Goal: Complete application form

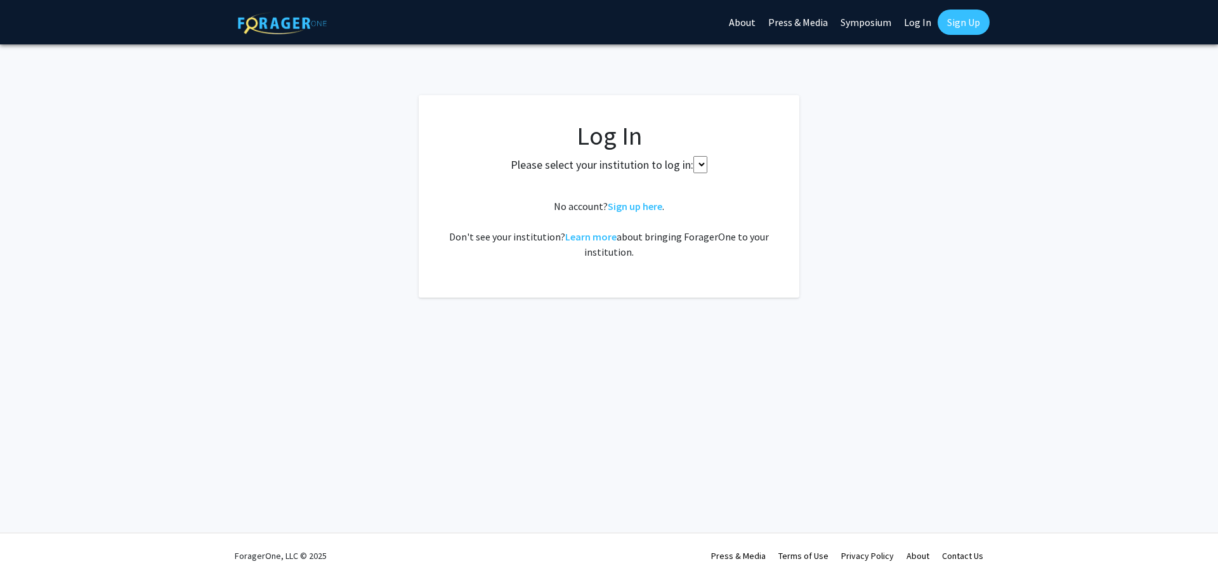
select select
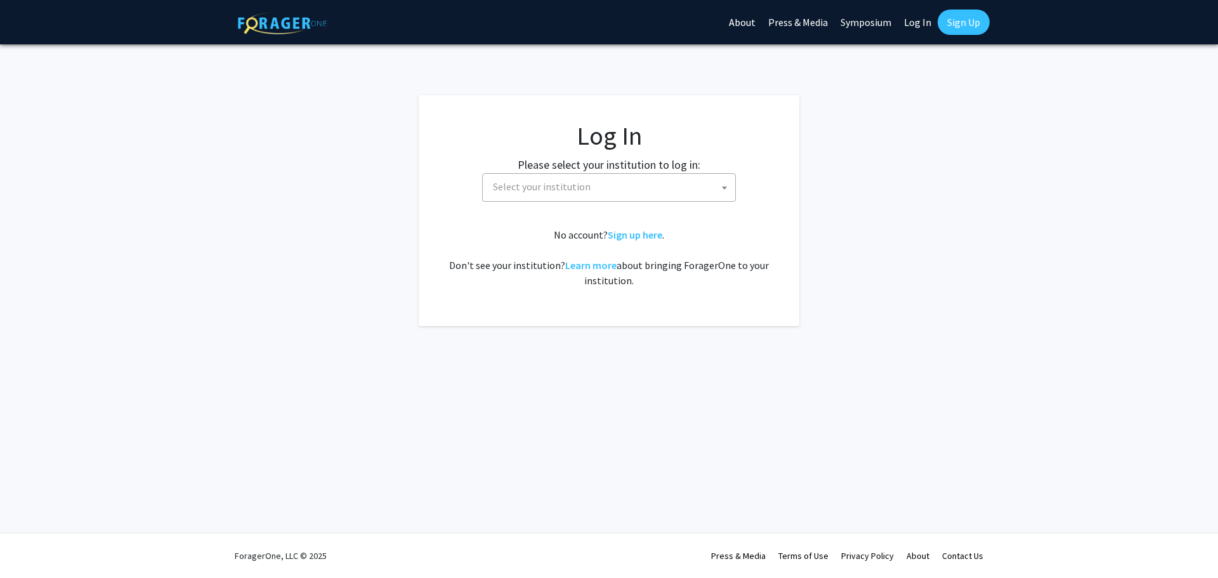
drag, startPoint x: 622, startPoint y: 184, endPoint x: 618, endPoint y: 190, distance: 6.9
click at [619, 186] on span "Select your institution" at bounding box center [611, 187] width 247 height 26
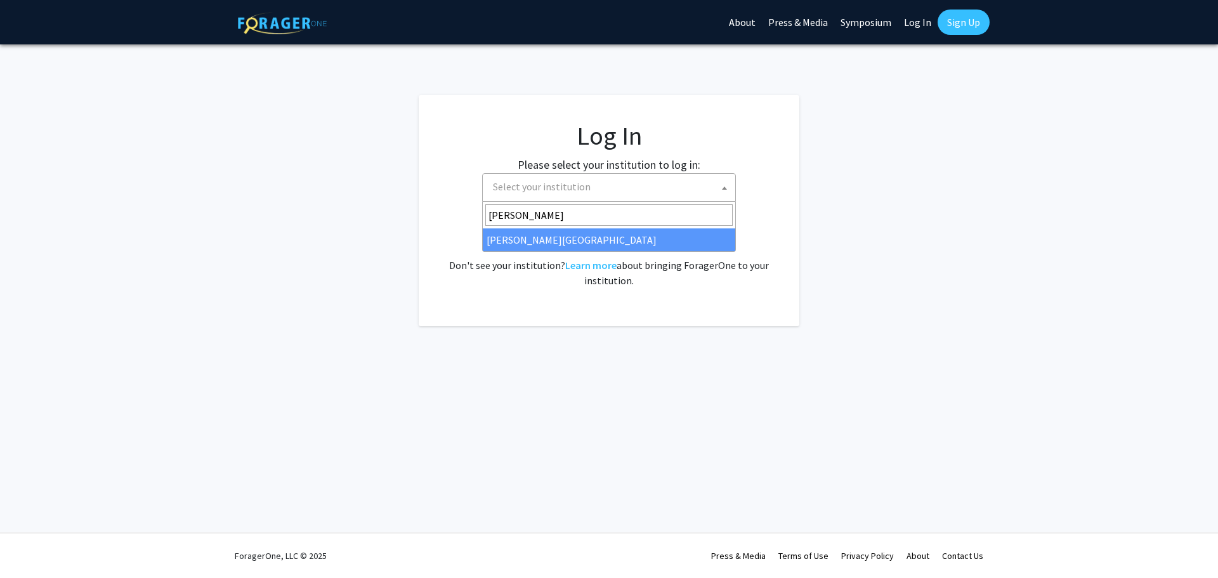
type input "thoma"
select select "24"
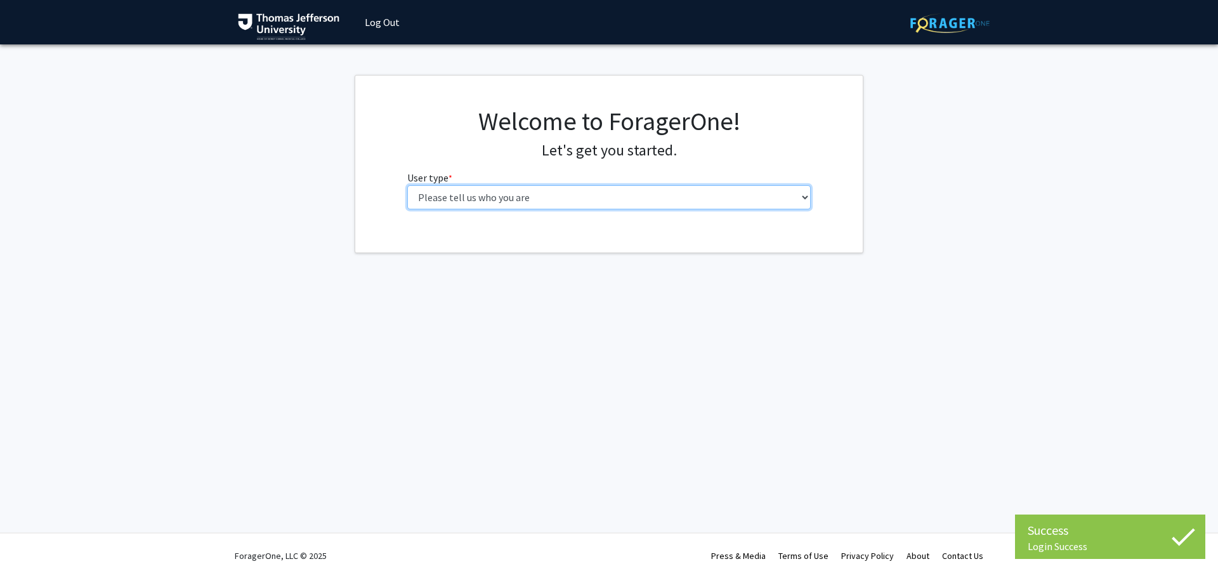
click at [639, 185] on select "Please tell us who you are Undergraduate Student Master's Student Doctoral Cand…" at bounding box center [609, 197] width 404 height 24
click at [407, 185] on select "Please tell us who you are Undergraduate Student Master's Student Doctoral Cand…" at bounding box center [609, 197] width 404 height 24
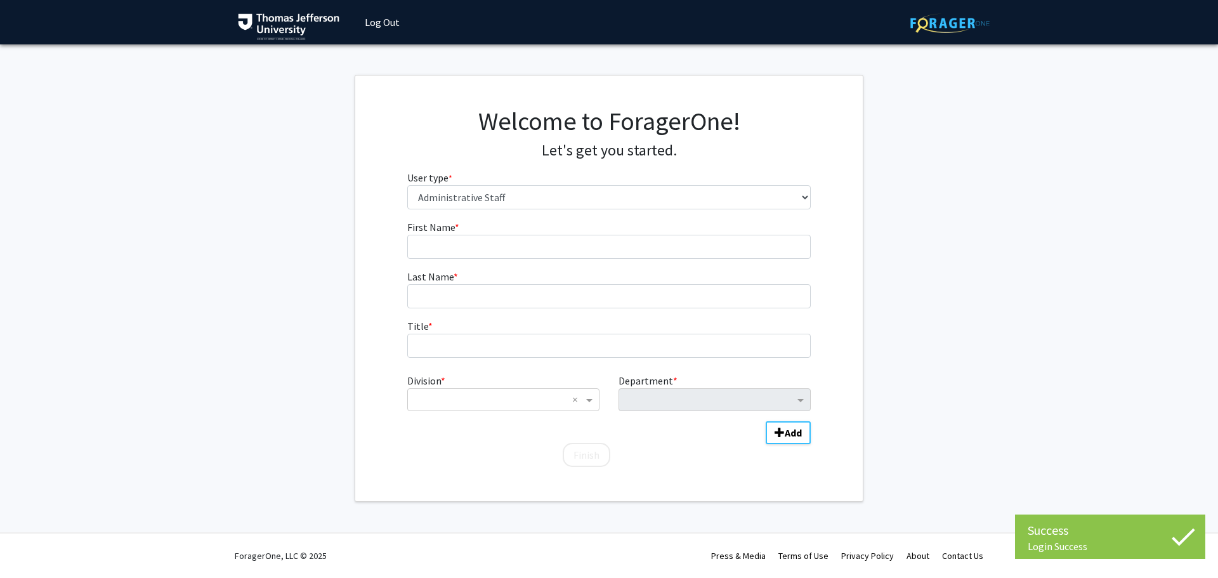
click at [507, 214] on div "Welcome to ForagerOne! Let's get you started. User type * required Please tell …" at bounding box center [609, 163] width 423 height 114
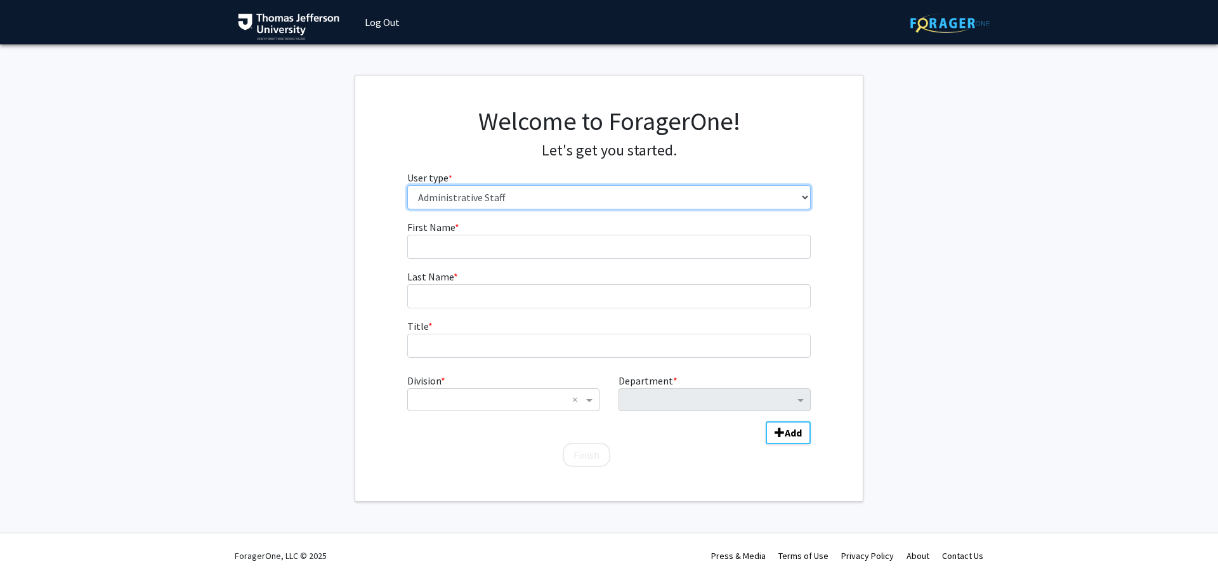
click at [503, 204] on select "Please tell us who you are Undergraduate Student Master's Student Doctoral Cand…" at bounding box center [609, 197] width 404 height 24
select select "5: faculty"
click at [407, 185] on select "Please tell us who you are Undergraduate Student Master's Student Doctoral Cand…" at bounding box center [609, 197] width 404 height 24
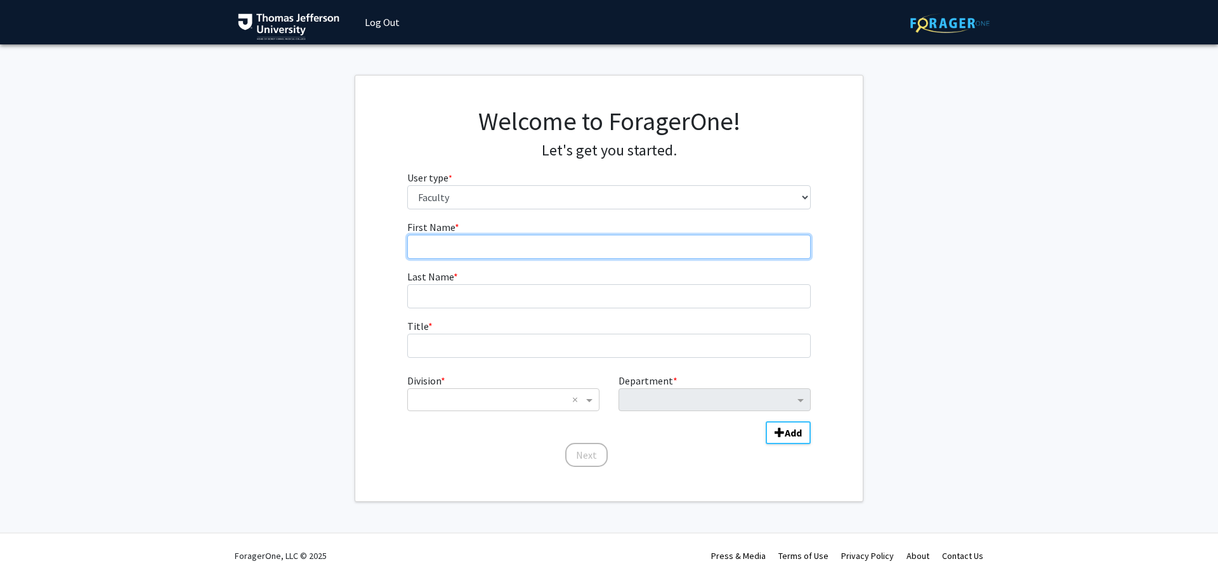
click at [504, 245] on input "First Name * required" at bounding box center [609, 247] width 404 height 24
type input "[PERSON_NAME]"
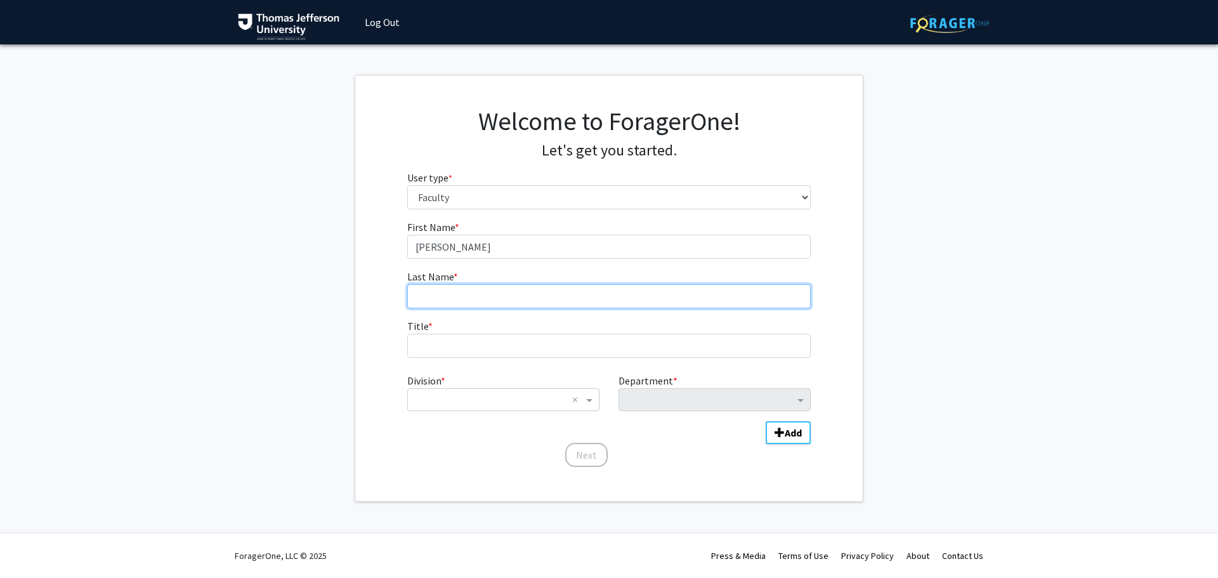
type input "Krisa"
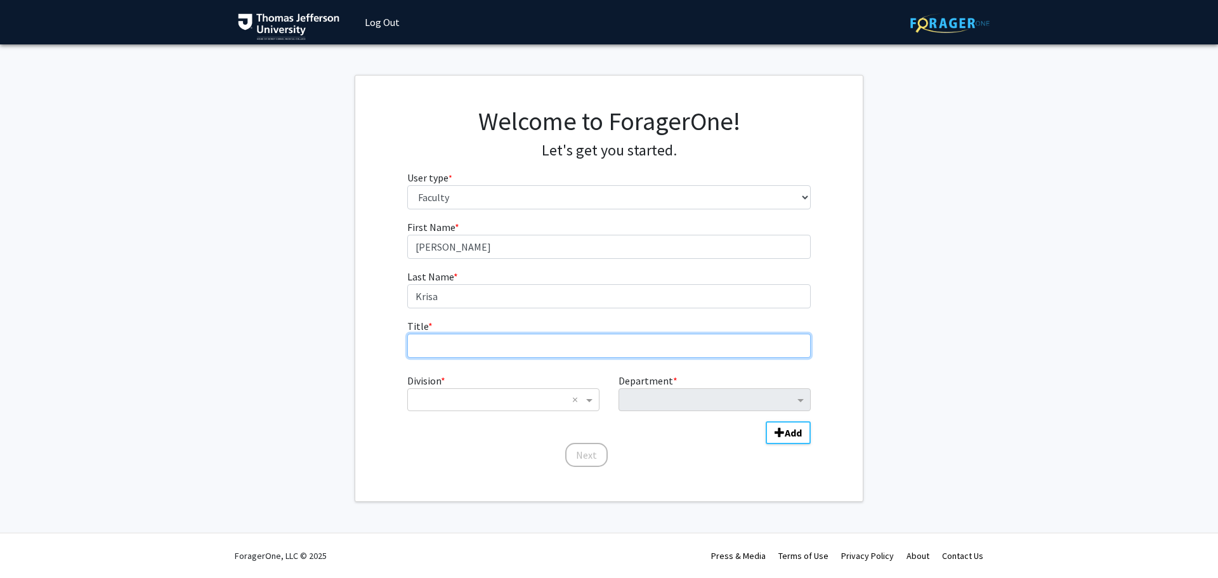
click at [460, 338] on input "Title * required" at bounding box center [609, 346] width 404 height 24
type input "Professor"
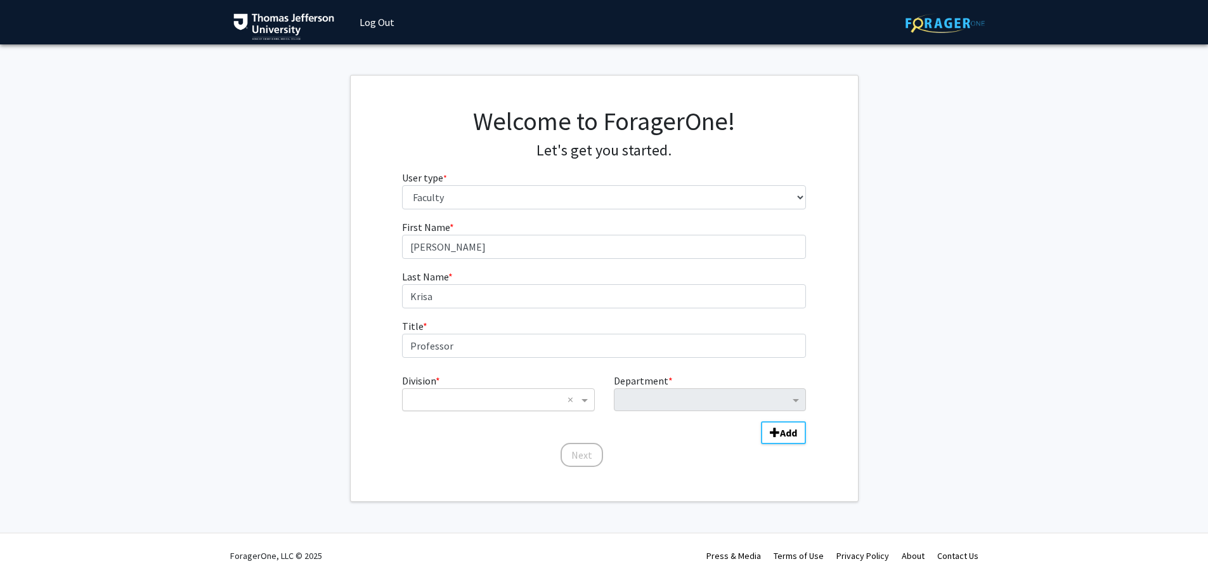
click at [505, 409] on div "× ×" at bounding box center [498, 399] width 192 height 23
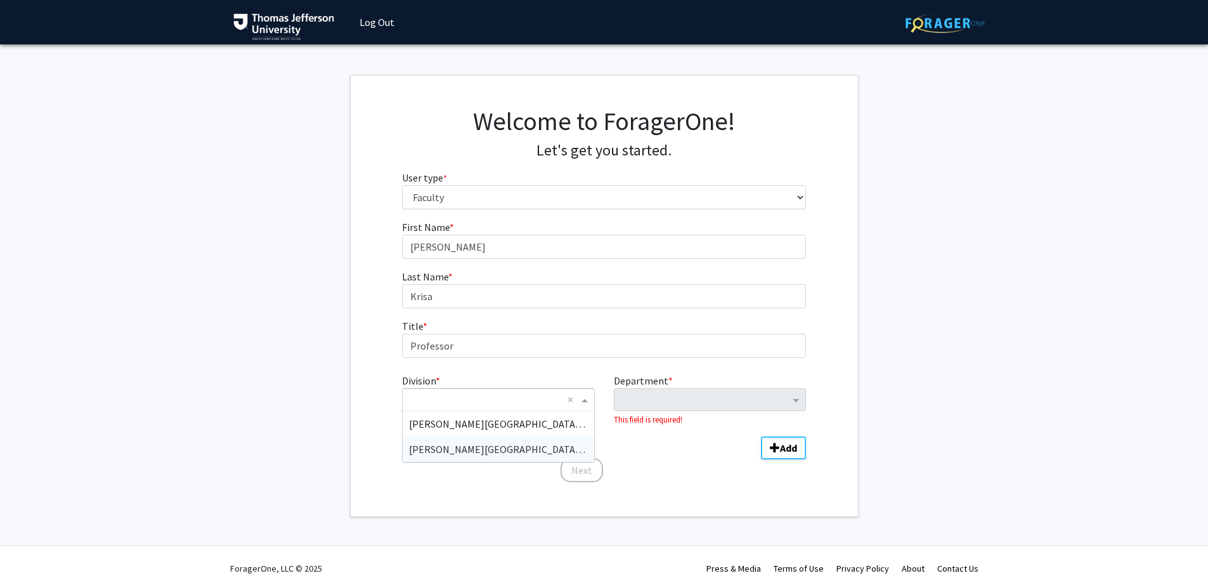
click at [478, 448] on span "[PERSON_NAME][GEOGRAPHIC_DATA] (TJU)" at bounding box center [506, 449] width 195 height 13
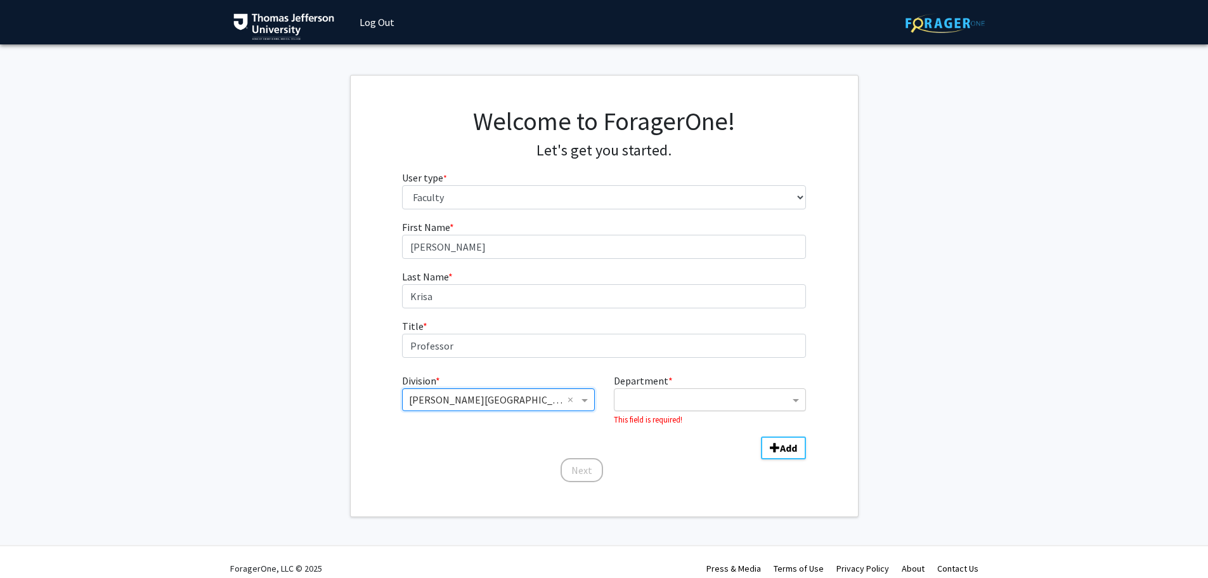
click at [648, 406] on input "Department" at bounding box center [705, 400] width 169 height 15
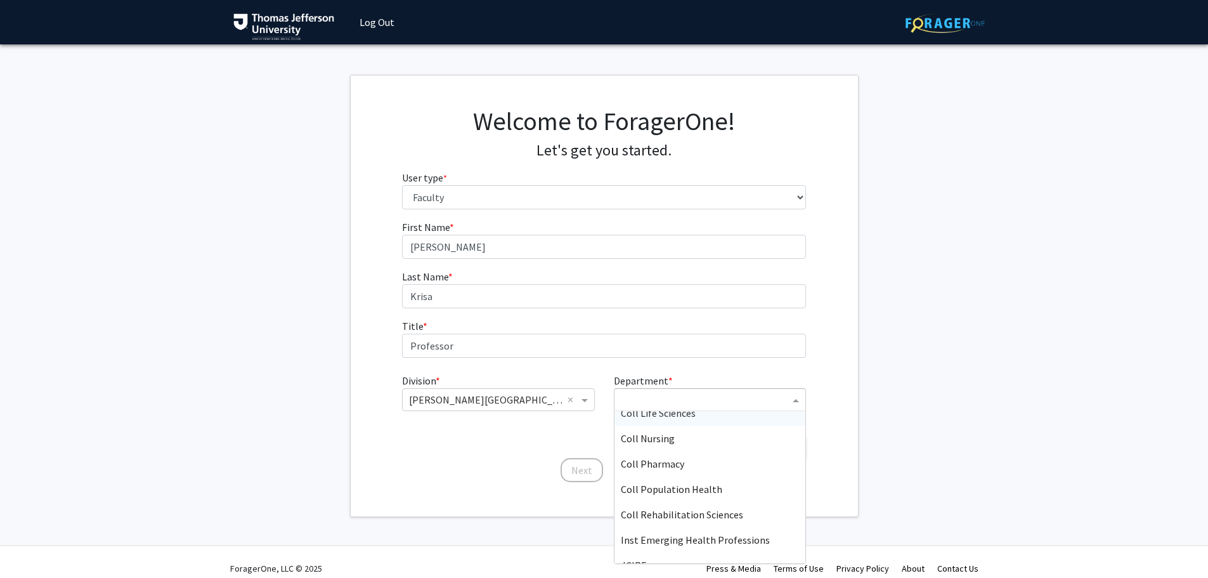
scroll to position [127, 0]
click at [656, 493] on span "Coll Rehabilitation Sciences" at bounding box center [682, 499] width 122 height 13
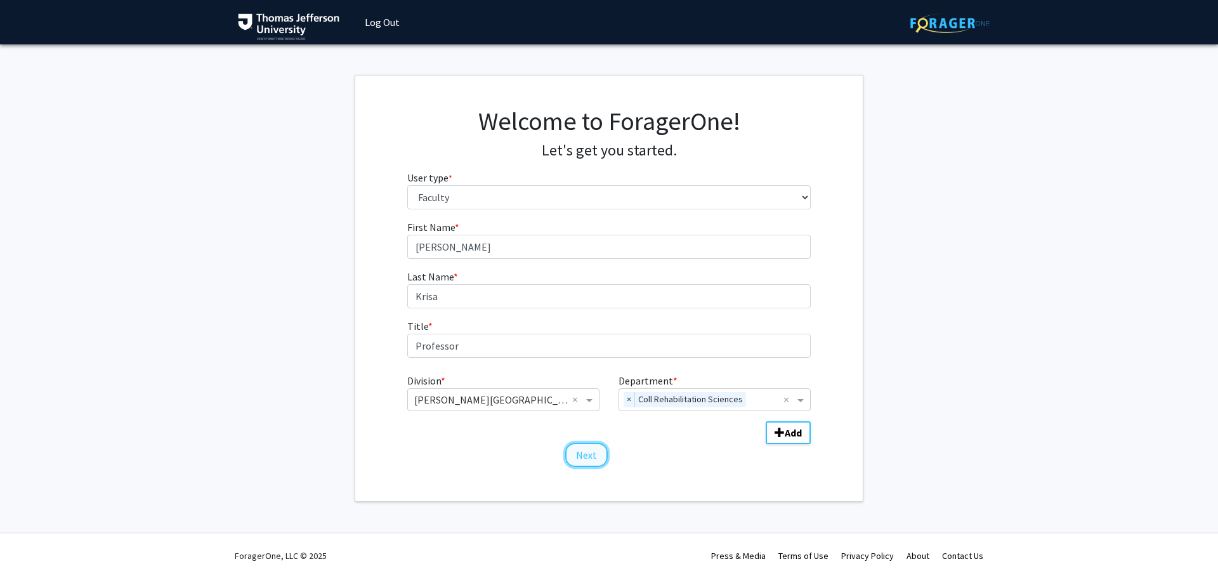
click at [594, 455] on button "Next" at bounding box center [586, 455] width 42 height 24
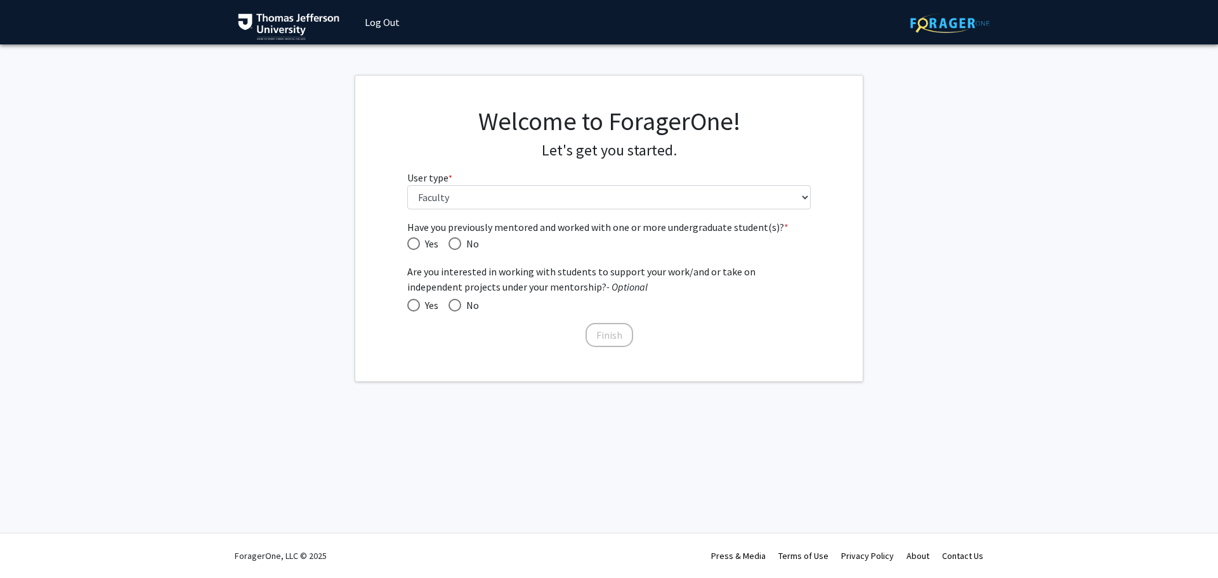
click at [452, 241] on span "Have you previously mentored and worked with one or more undergraduate student(…" at bounding box center [454, 243] width 13 height 13
click at [452, 241] on input "No" at bounding box center [454, 243] width 13 height 13
radio input "true"
click at [408, 304] on span at bounding box center [413, 305] width 13 height 13
click at [408, 304] on input "Yes" at bounding box center [413, 305] width 13 height 13
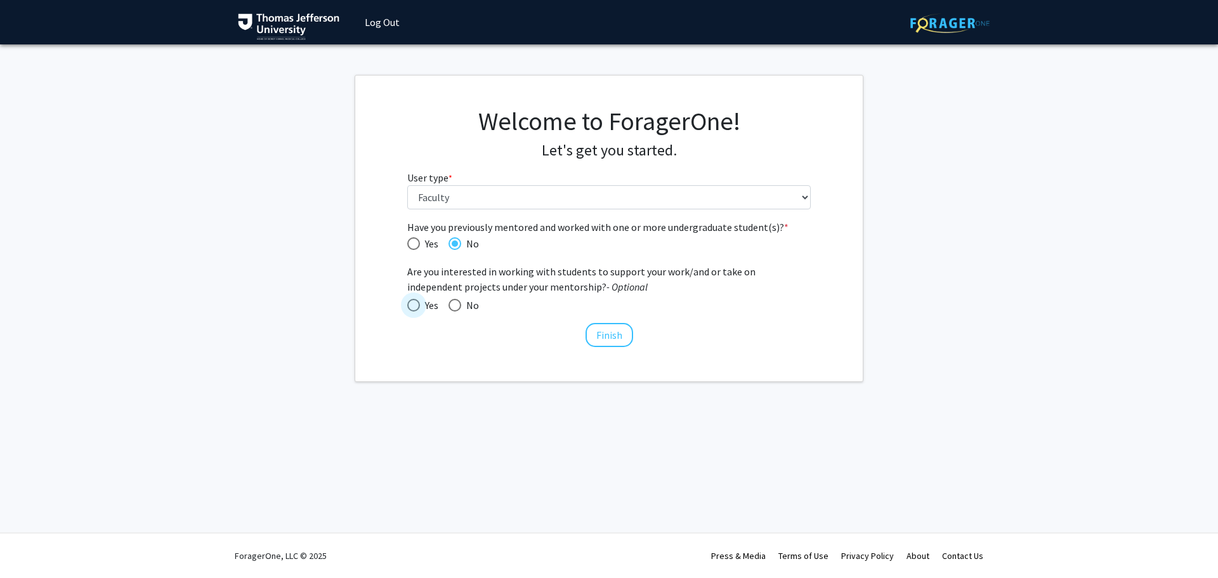
radio input "true"
click at [613, 342] on button "Finish" at bounding box center [609, 335] width 48 height 24
